Goal: Task Accomplishment & Management: Use online tool/utility

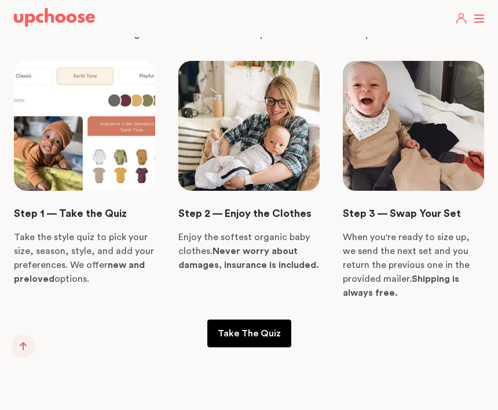
scroll to position [2307, 0]
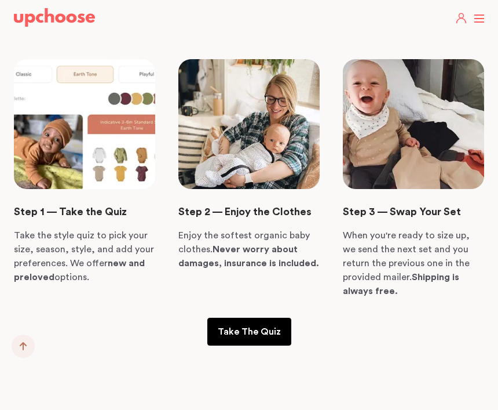
click at [266, 324] on p "Take The Quiz" at bounding box center [249, 331] width 63 height 14
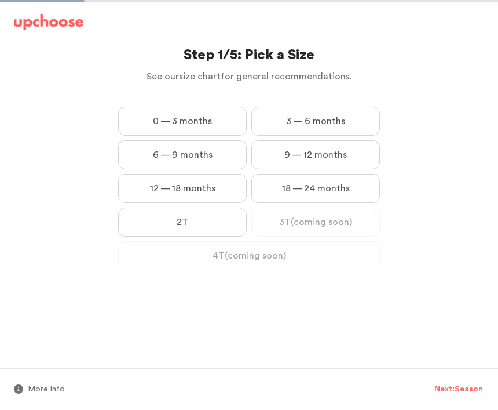
click at [222, 123] on label "0 — 3 months" at bounding box center [182, 121] width 129 height 29
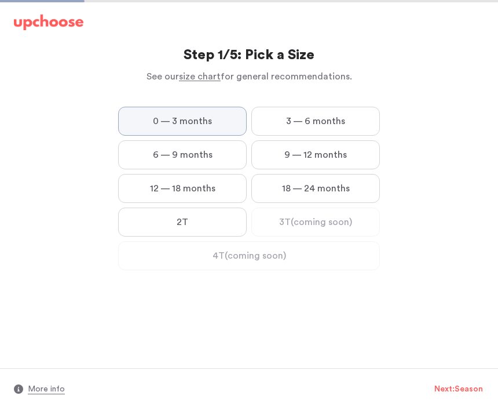
click at [0, 0] on months "0 — 3 months" at bounding box center [0, 0] width 0 height 0
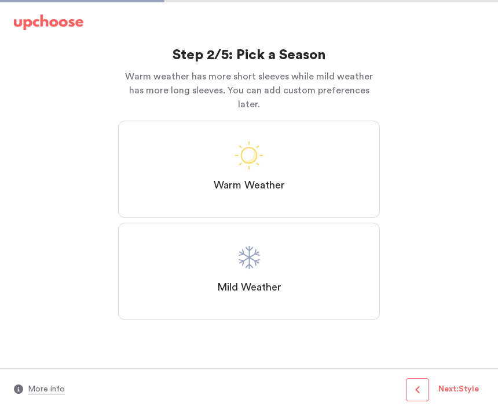
click at [345, 266] on label "Mild Weather" at bounding box center [249, 270] width 262 height 97
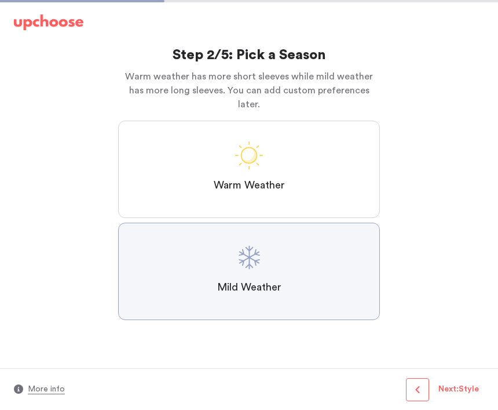
click at [0, 0] on Weather "Mild Weather" at bounding box center [0, 0] width 0 height 0
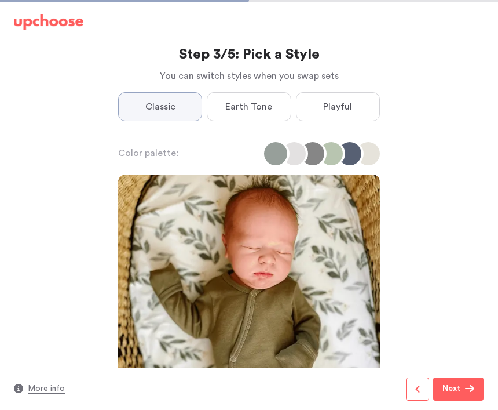
click at [260, 109] on span "Earth Tone" at bounding box center [248, 107] width 47 height 14
click at [0, 0] on Tone "Earth Tone" at bounding box center [0, 0] width 0 height 0
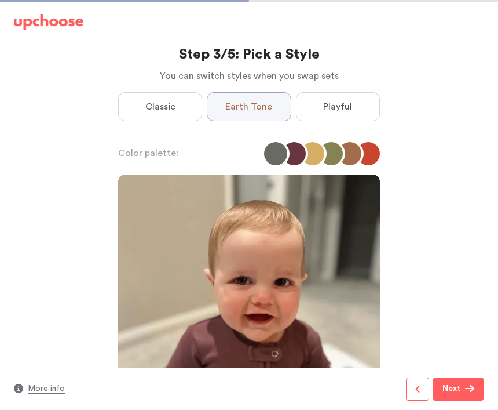
click at [332, 159] on li at bounding box center [331, 153] width 23 height 23
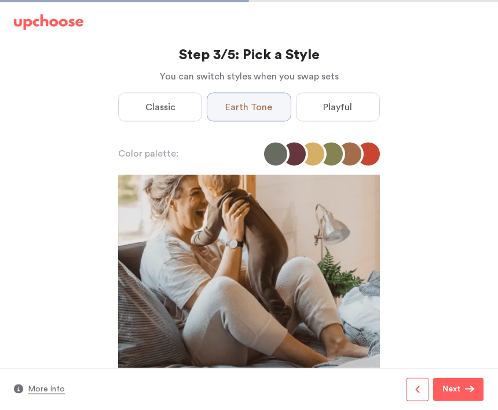
scroll to position [1069, 0]
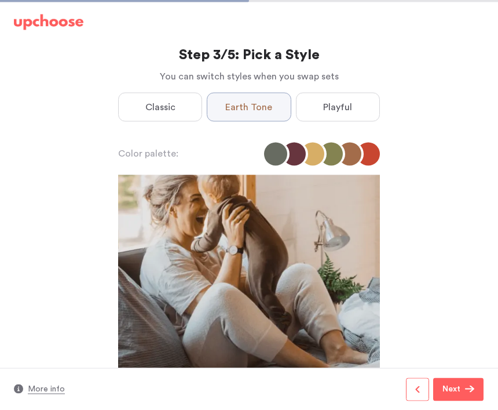
click at [348, 110] on span "Playful" at bounding box center [337, 107] width 29 height 14
click at [0, 0] on input "Playful" at bounding box center [0, 0] width 0 height 0
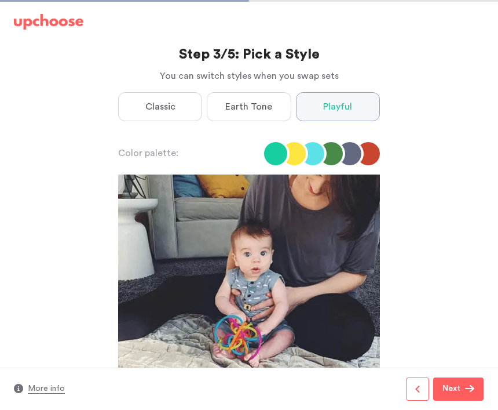
scroll to position [1109, 0]
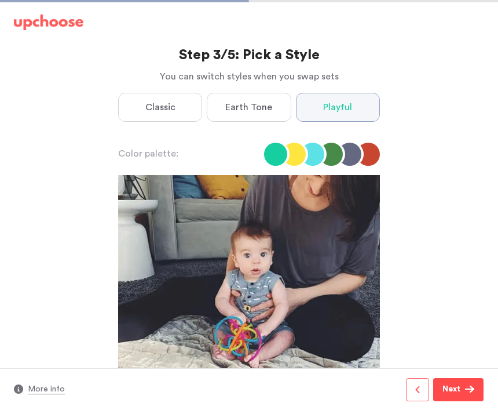
click at [463, 399] on button "Next" at bounding box center [458, 389] width 50 height 23
